Goal: Check status: Check status

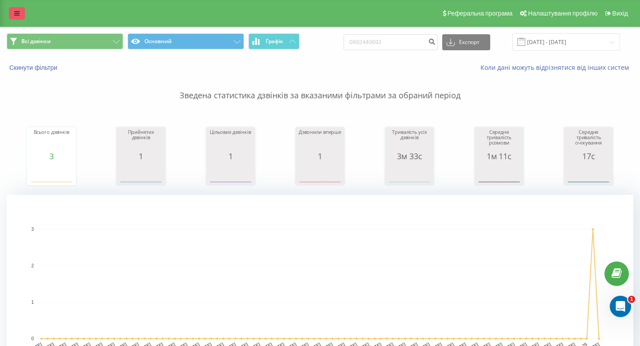
click at [21, 16] on link at bounding box center [17, 13] width 16 height 12
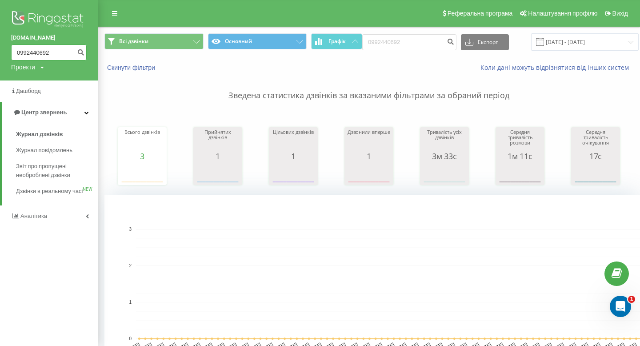
click at [60, 56] on input "0992440692" at bounding box center [49, 52] width 76 height 16
paste input "80544374"
type input "0980544374"
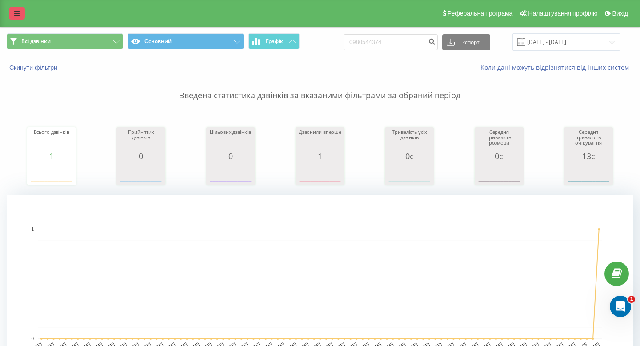
click at [17, 16] on icon at bounding box center [16, 13] width 5 height 6
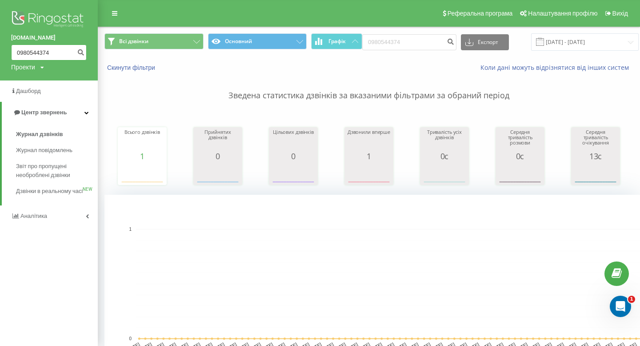
click at [45, 53] on input "0980544374" at bounding box center [49, 52] width 76 height 16
paste input "737757475"
type input "0737757475"
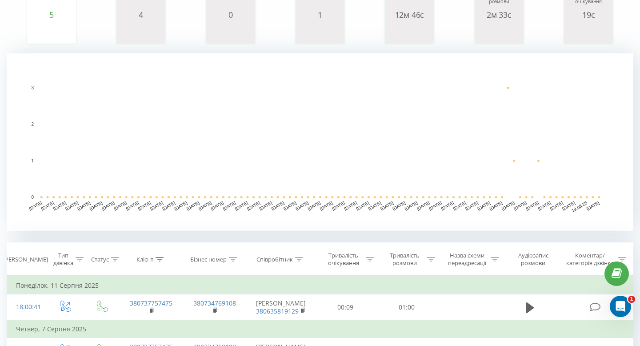
scroll to position [316, 0]
